Goal: Task Accomplishment & Management: Manage account settings

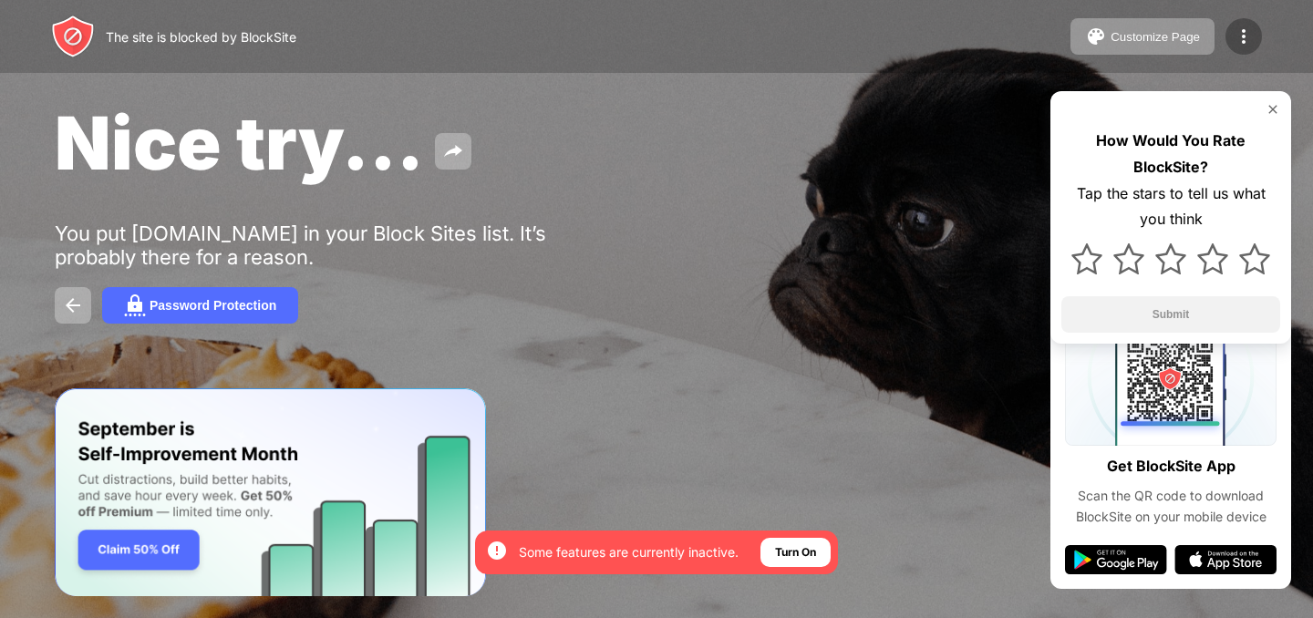
click at [1249, 45] on img at bounding box center [1244, 37] width 22 height 22
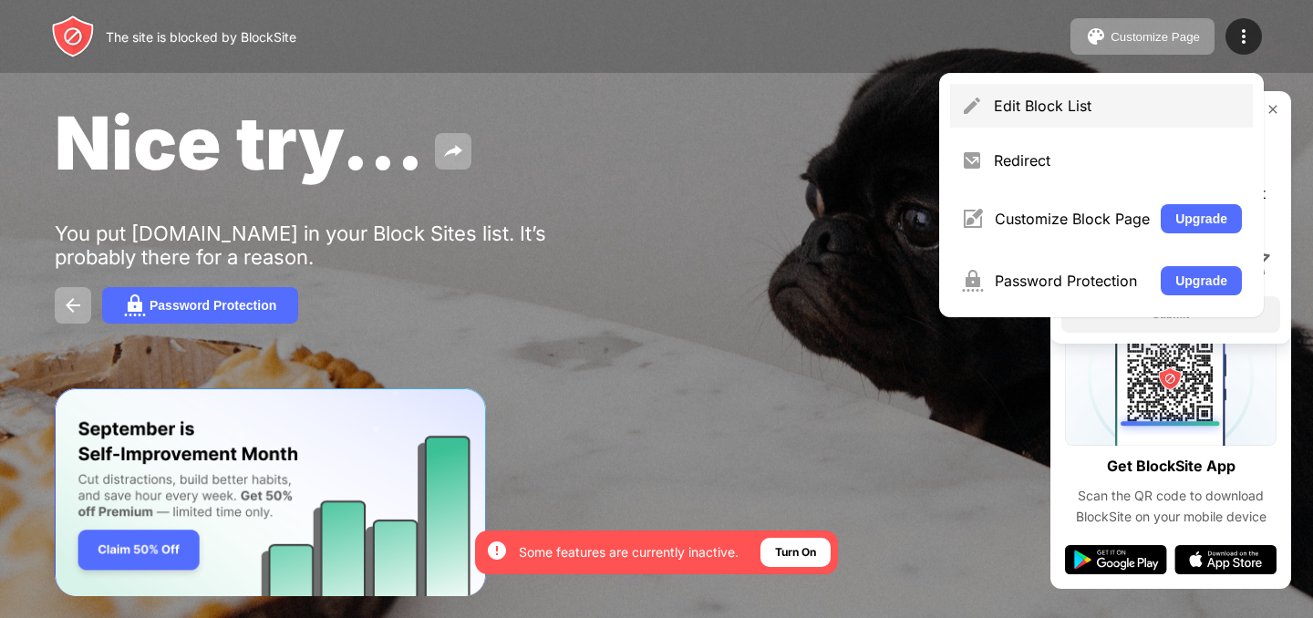
click at [1051, 104] on div "Edit Block List" at bounding box center [1118, 106] width 248 height 18
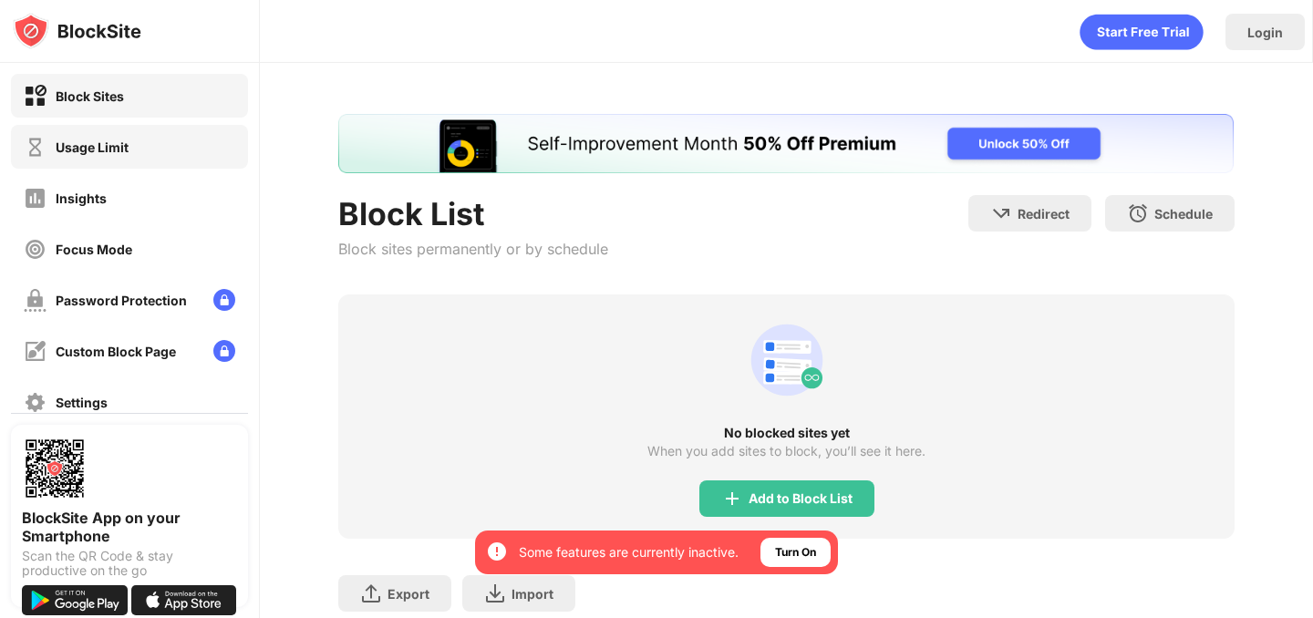
click at [129, 164] on div "Usage Limit" at bounding box center [129, 147] width 237 height 44
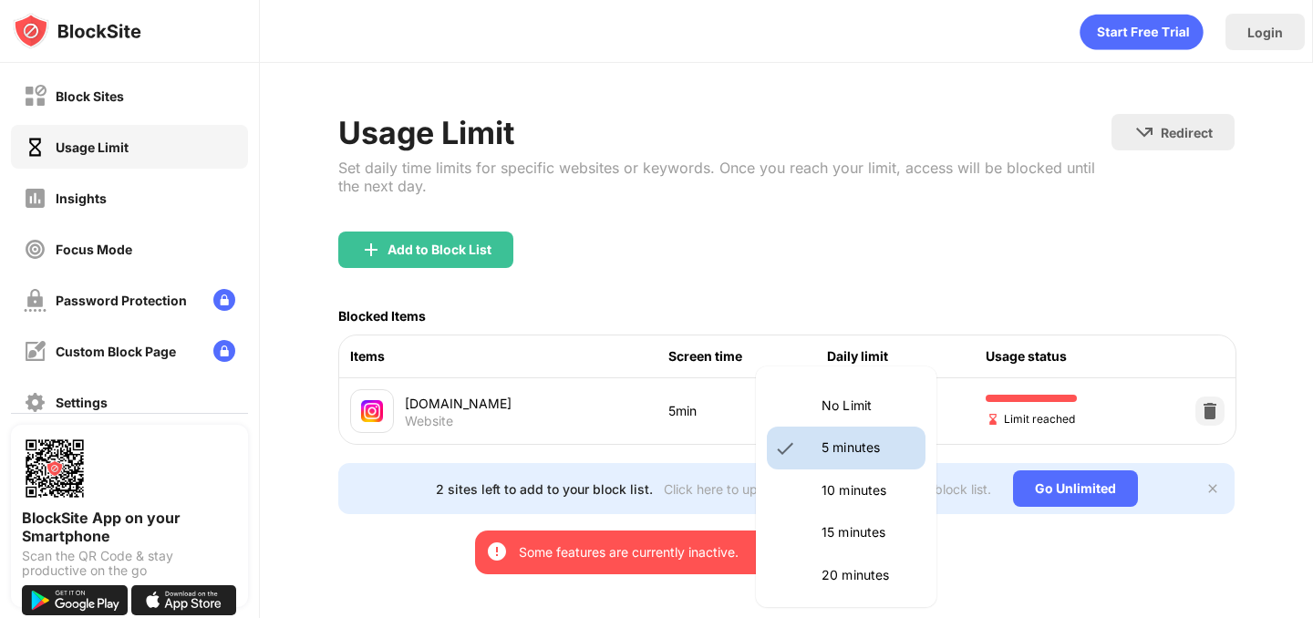
click at [891, 413] on body "By opting in, you ensure access to all the features and benefits that rely on t…" at bounding box center [656, 309] width 1313 height 618
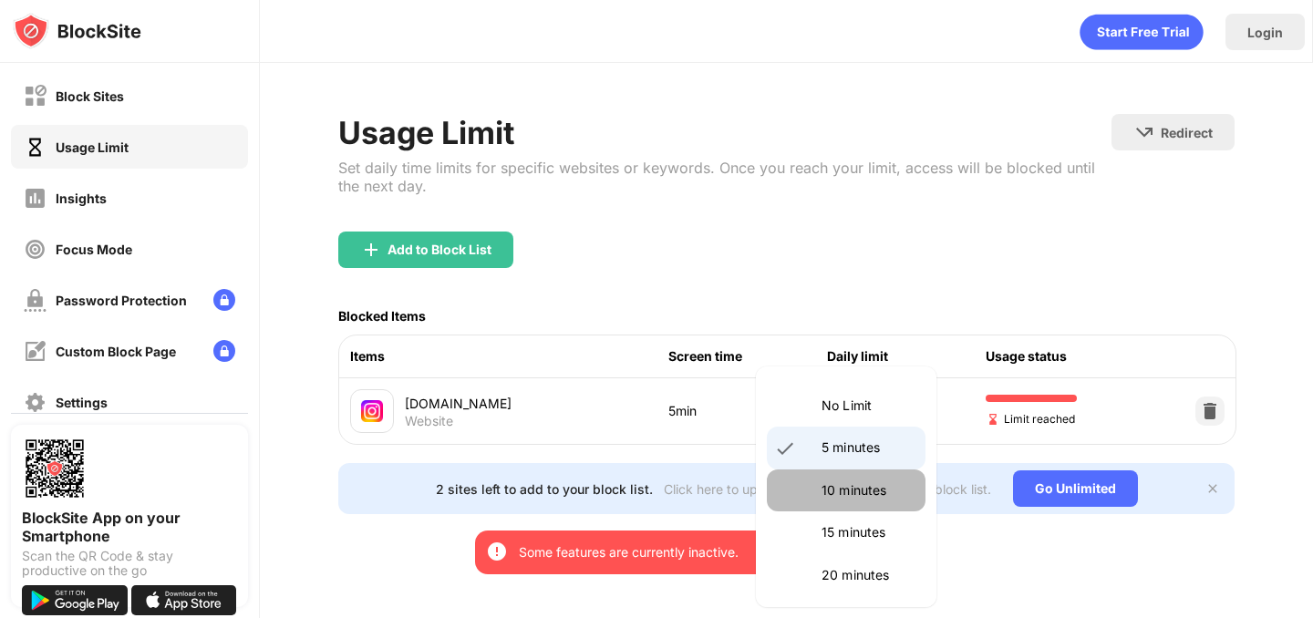
click at [820, 473] on li "10 minutes" at bounding box center [846, 491] width 159 height 42
type input "**"
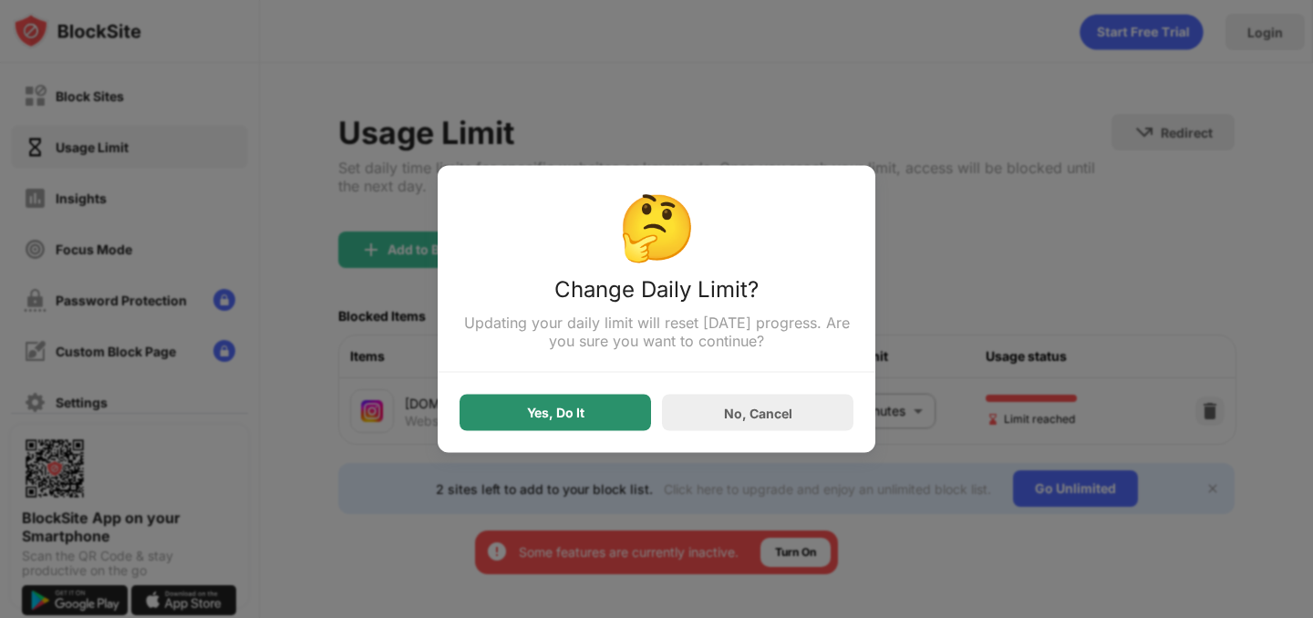
click at [568, 411] on div "Yes, Do It" at bounding box center [555, 413] width 57 height 15
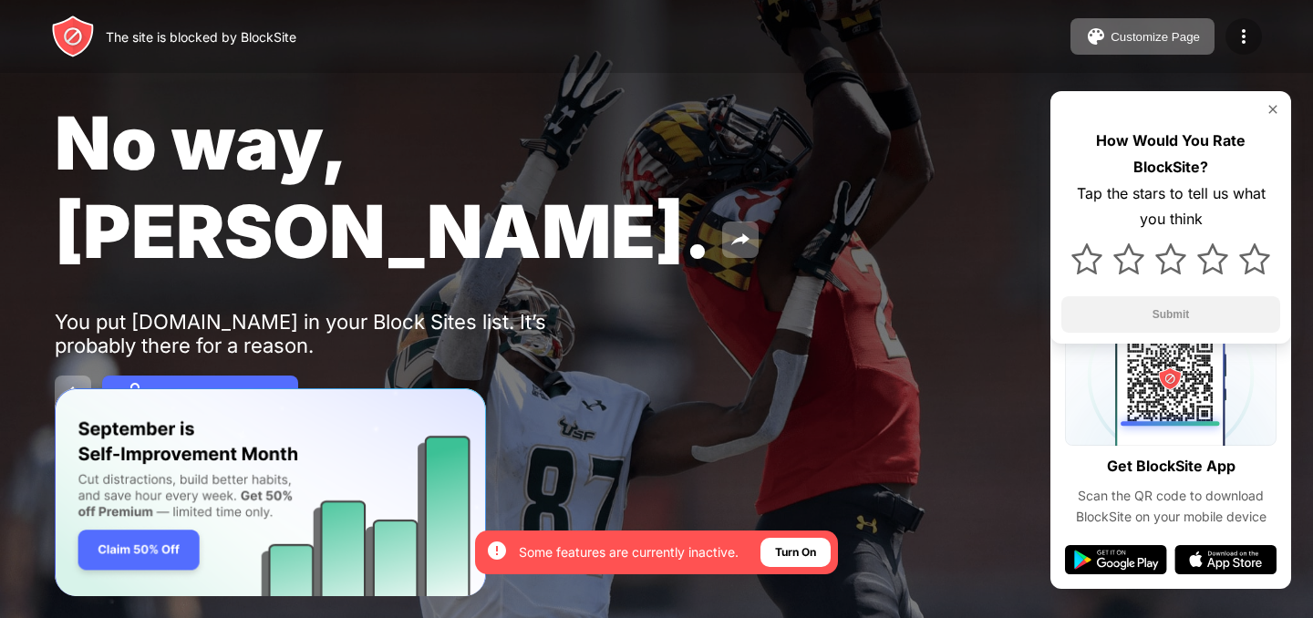
click at [1236, 24] on div at bounding box center [1244, 36] width 36 height 36
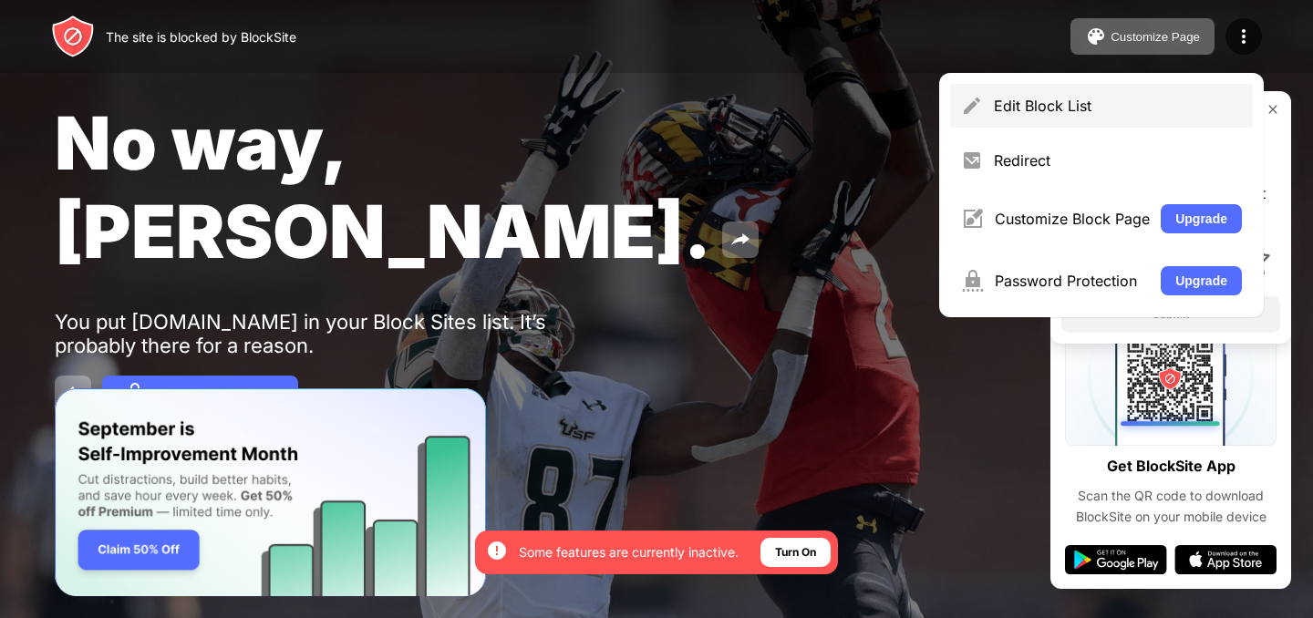
click at [1030, 97] on div "Edit Block List" at bounding box center [1118, 106] width 248 height 18
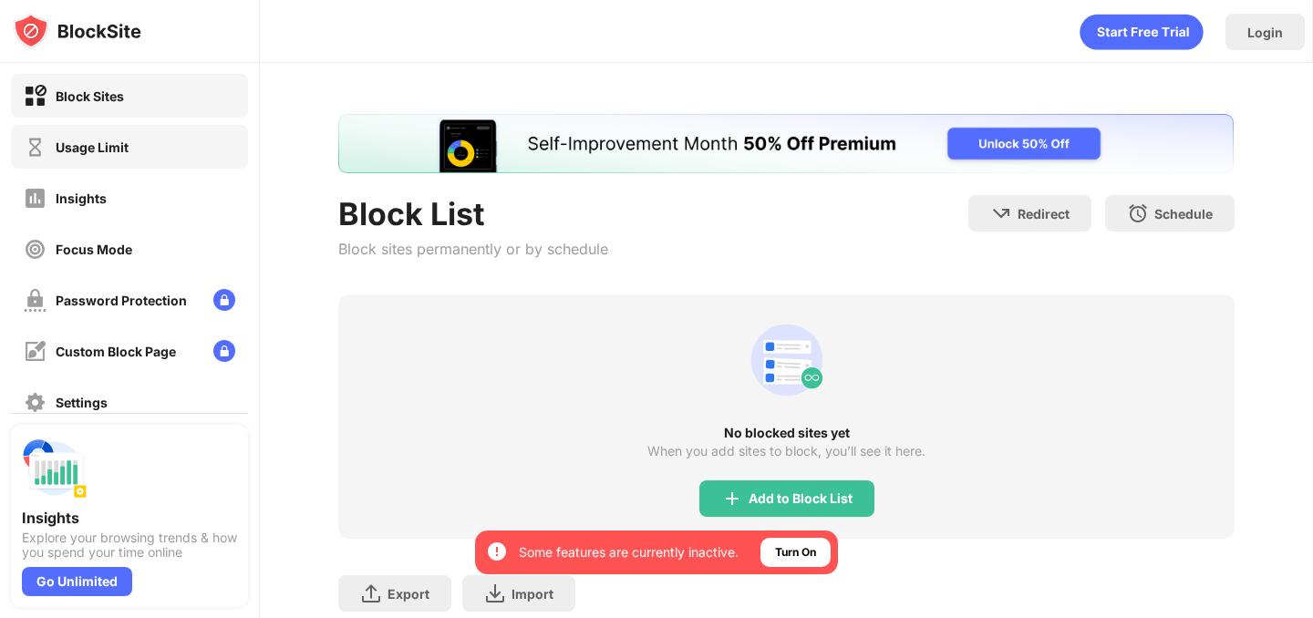
click at [140, 154] on div "Usage Limit" at bounding box center [129, 147] width 237 height 44
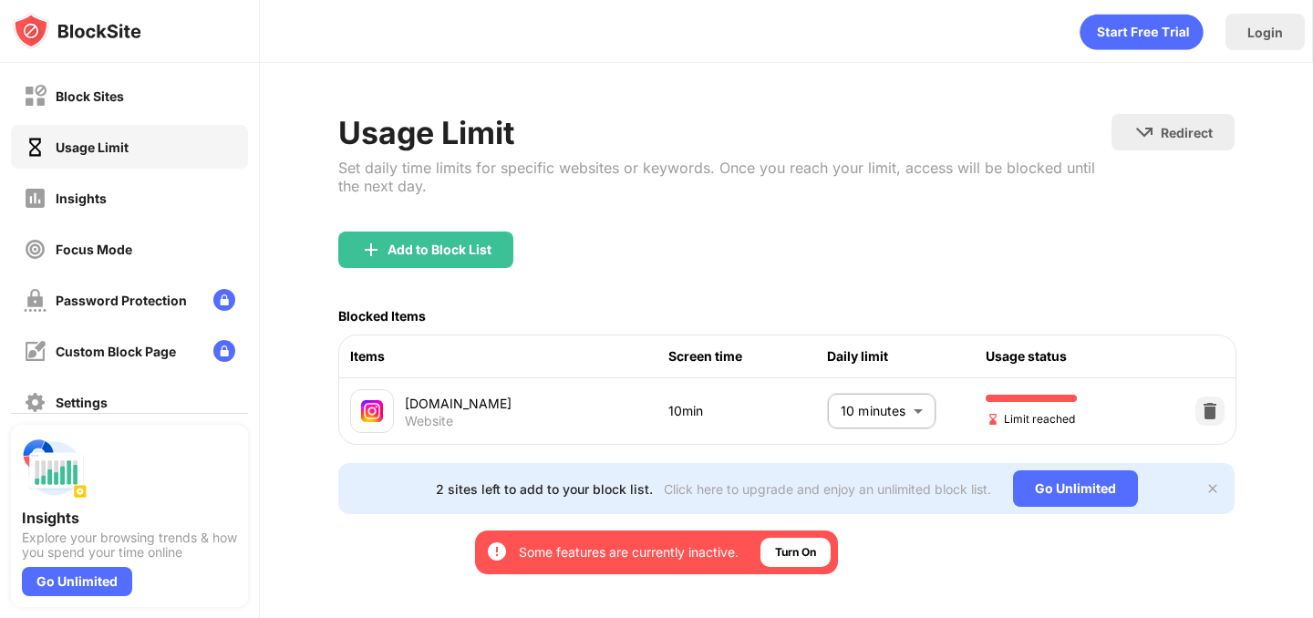
click at [880, 415] on body "By opting in, you ensure access to all the features and benefits that rely on t…" at bounding box center [656, 309] width 1313 height 618
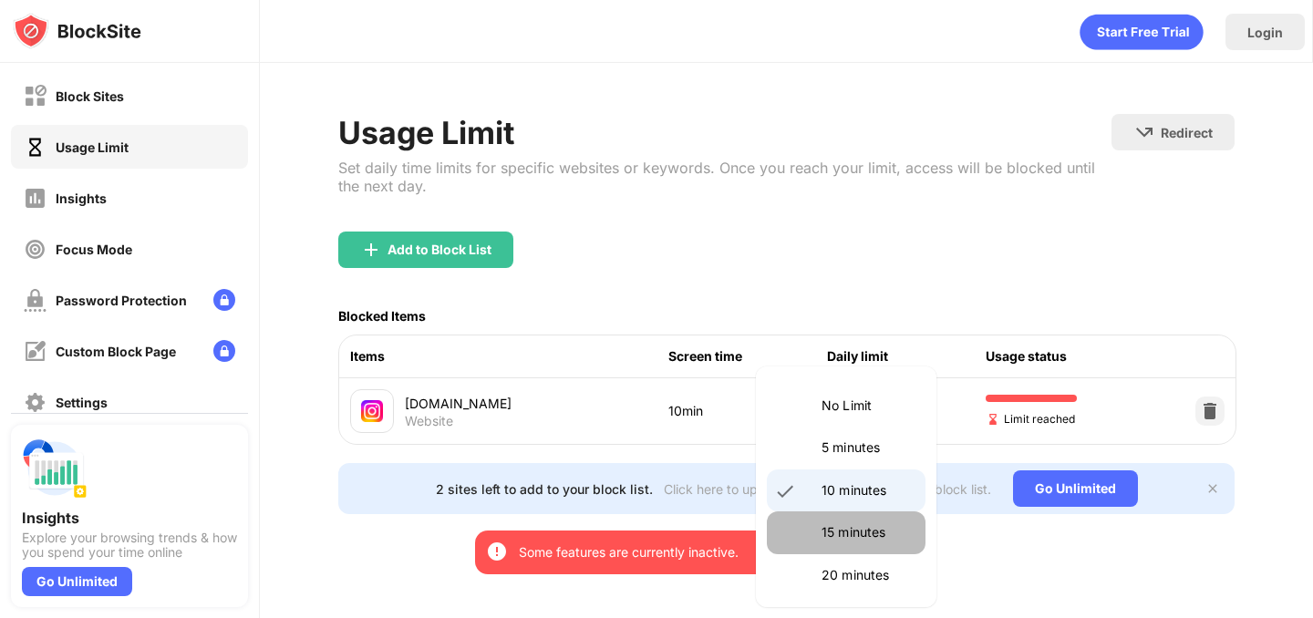
click at [848, 520] on li "15 minutes" at bounding box center [846, 533] width 159 height 42
type input "**"
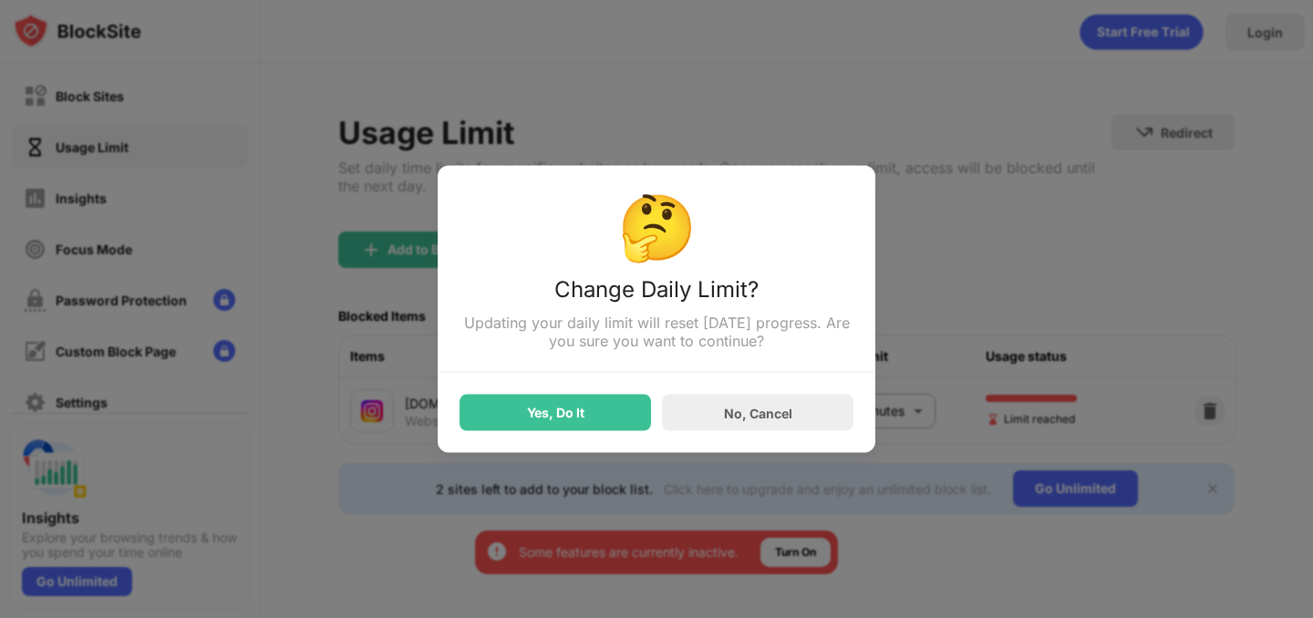
click at [585, 401] on div "Yes, Do It" at bounding box center [556, 413] width 192 height 36
